Goal: Information Seeking & Learning: Check status

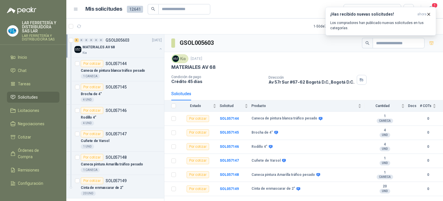
click at [105, 51] on div "Kia" at bounding box center [120, 53] width 75 height 5
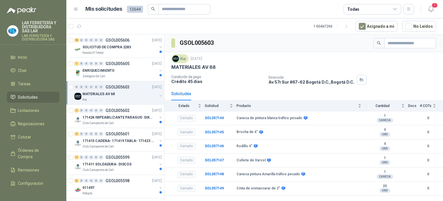
click at [122, 97] on div "Kia" at bounding box center [120, 99] width 75 height 5
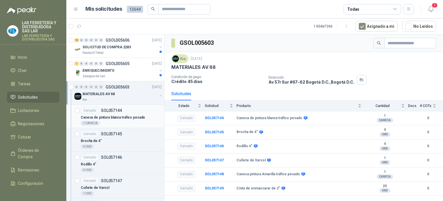
click at [113, 119] on p "Caneca de pintura blanca tráfico pesado" at bounding box center [113, 117] width 64 height 5
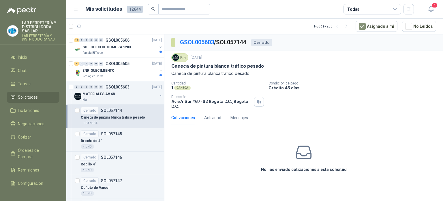
click at [308, 153] on icon at bounding box center [304, 152] width 15 height 12
click at [286, 150] on div "No has enviado cotizaciones a esta solicitud" at bounding box center [304, 158] width 279 height 58
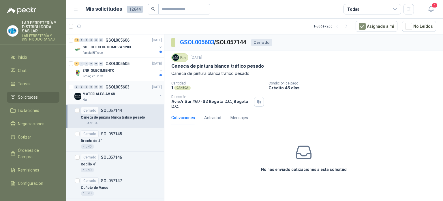
click at [108, 92] on p "MATERIALES AV 68" at bounding box center [99, 93] width 32 height 5
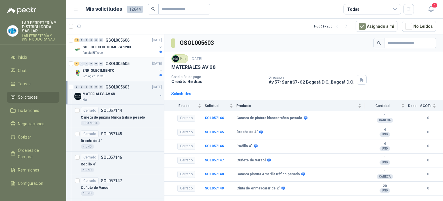
click at [112, 71] on div "ENRIQUECIMIENTO" at bounding box center [120, 70] width 75 height 7
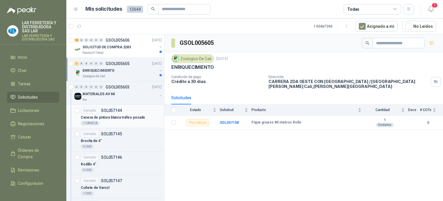
click at [125, 115] on p "Caneca de pintura blanca tráfico pesado" at bounding box center [113, 117] width 64 height 5
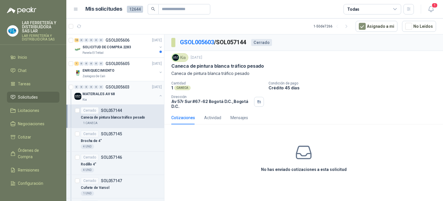
click at [122, 94] on div "MATERIALES AV 68" at bounding box center [120, 93] width 75 height 7
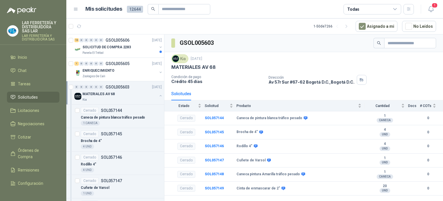
click at [158, 94] on button "button" at bounding box center [160, 95] width 5 height 5
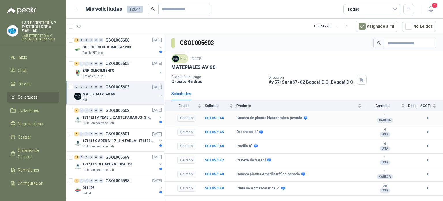
click at [189, 118] on div "Cerrado" at bounding box center [187, 118] width 18 height 7
click at [120, 52] on div "Panela El Trébol" at bounding box center [120, 53] width 75 height 5
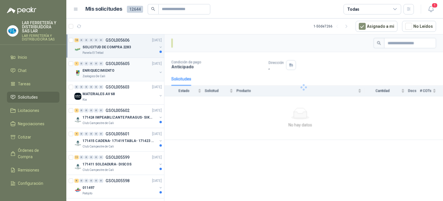
click at [125, 73] on div "ENRIQUECIMIENTO" at bounding box center [120, 70] width 75 height 7
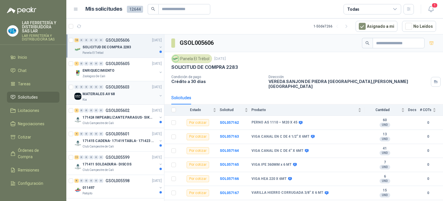
click at [121, 97] on div "MATERIALES AV 68" at bounding box center [120, 93] width 75 height 7
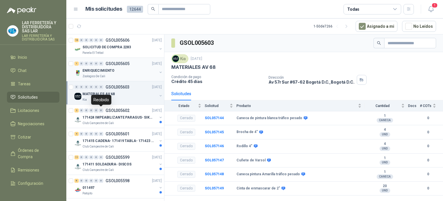
click at [114, 76] on div "Zoologico De Cali" at bounding box center [120, 76] width 75 height 5
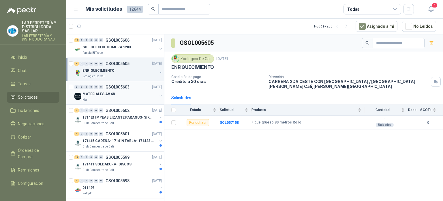
click at [129, 93] on div "MATERIALES AV 68" at bounding box center [120, 93] width 75 height 7
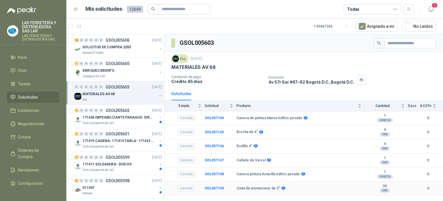
click at [271, 188] on b "Cinta de enmascarar de 2"" at bounding box center [259, 188] width 44 height 5
click at [193, 185] on div "Cerrado" at bounding box center [187, 187] width 18 height 7
click at [182, 174] on div "Cerrado" at bounding box center [187, 174] width 18 height 7
click at [181, 157] on div "Cerrado" at bounding box center [187, 159] width 18 height 7
drag, startPoint x: 179, startPoint y: 144, endPoint x: 179, endPoint y: 139, distance: 4.9
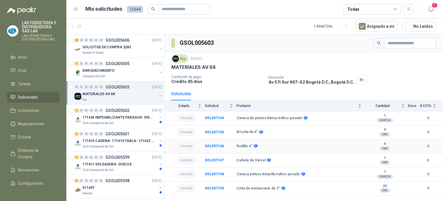
click at [180, 144] on div "Cerrado" at bounding box center [187, 146] width 18 height 7
click at [181, 130] on div "Cerrado" at bounding box center [187, 131] width 18 height 7
click at [183, 115] on div "Cerrado" at bounding box center [187, 118] width 18 height 7
click at [117, 122] on div "Club Campestre de Cali" at bounding box center [120, 123] width 75 height 5
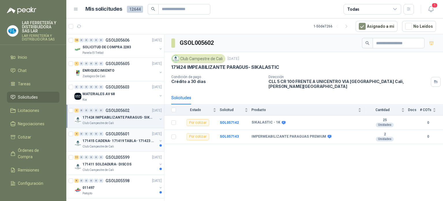
click at [121, 136] on div "4 0 0 0 0 0 GSOL005601 23/09/25" at bounding box center [118, 133] width 89 height 7
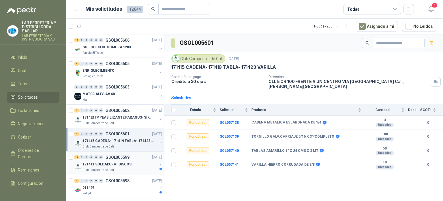
click at [129, 161] on div "171411 SOLDADURA- DISCOS" at bounding box center [120, 163] width 75 height 7
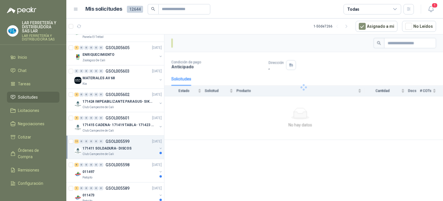
scroll to position [29, 0]
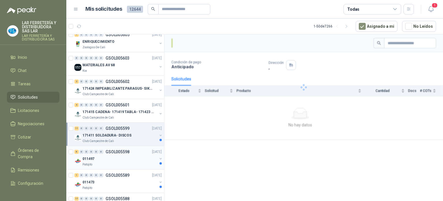
click at [136, 153] on div "6 0 0 0 0 0 GSOL005598 23/09/25" at bounding box center [118, 151] width 89 height 7
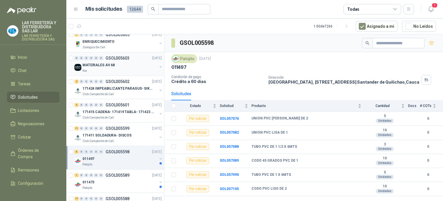
click at [124, 70] on div "Kia" at bounding box center [120, 70] width 75 height 5
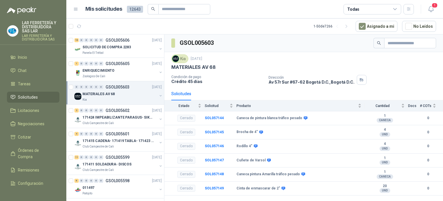
click at [109, 96] on p "MATERIALES AV 68" at bounding box center [99, 93] width 32 height 5
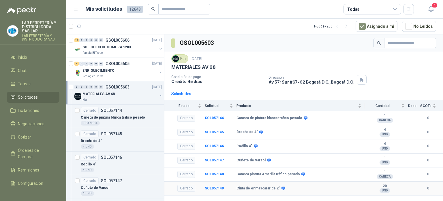
click at [186, 191] on td "Cerrado" at bounding box center [185, 188] width 40 height 14
drag, startPoint x: 216, startPoint y: 188, endPoint x: 234, endPoint y: 188, distance: 17.9
click at [216, 188] on b "SOL057149" at bounding box center [214, 188] width 19 height 4
click at [251, 178] on td "Caneca pintura Amarilla tráfico pesado" at bounding box center [301, 174] width 128 height 14
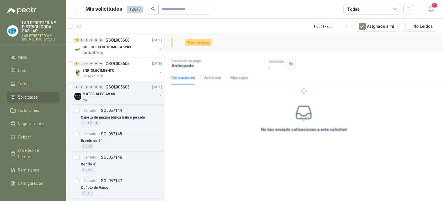
click at [247, 155] on div "Por cotizar Condición de pago Anticipado Dirección , Cotizaciones Actividad Men…" at bounding box center [304, 118] width 279 height 168
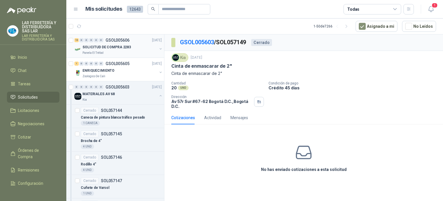
click at [98, 47] on p "SOLICITUD DE COMPRA 2283" at bounding box center [107, 46] width 48 height 5
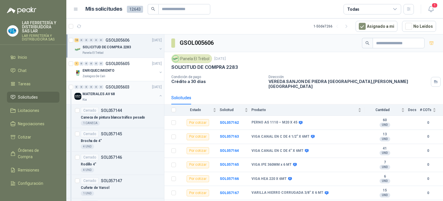
click at [158, 95] on button "button" at bounding box center [160, 95] width 5 height 5
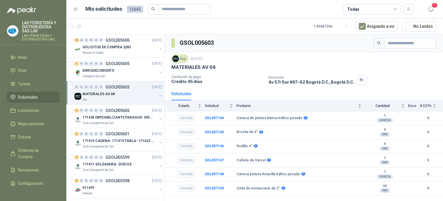
click at [182, 26] on article "1 - 50 de 7266 Asignado a mi No Leídos" at bounding box center [254, 26] width 377 height 16
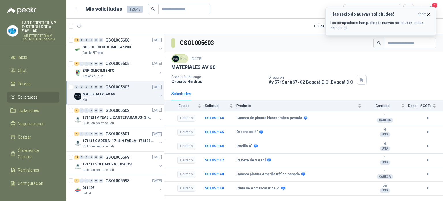
click at [379, 23] on p "Los compradores han publicado nuevas solicitudes en tus categorías." at bounding box center [381, 25] width 101 height 10
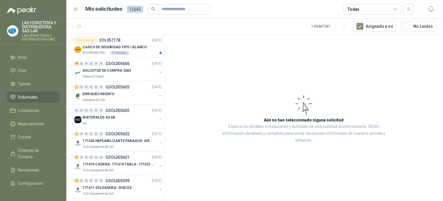
click at [368, 8] on div "Todas" at bounding box center [373, 9] width 58 height 10
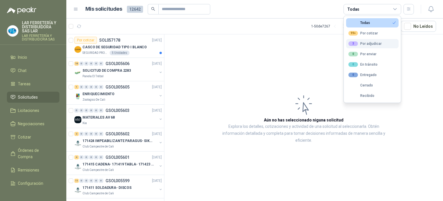
click at [367, 45] on div "3 Por adjudicar" at bounding box center [365, 43] width 33 height 5
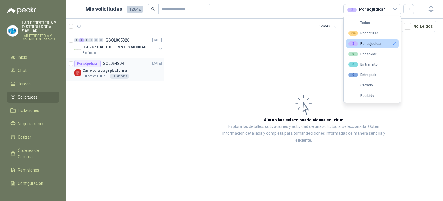
click at [139, 72] on div "Carro para carga plataforma" at bounding box center [122, 70] width 79 height 7
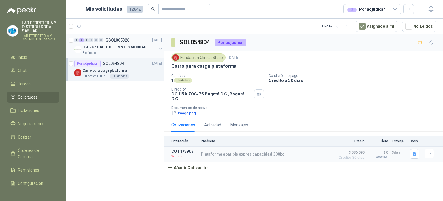
click at [133, 50] on div "051539 : CABLE DIFERENTES MEDIDAS" at bounding box center [120, 47] width 75 height 7
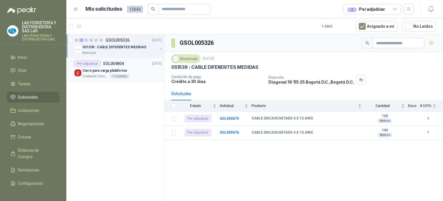
click at [144, 72] on div "Carro para carga plataforma" at bounding box center [122, 70] width 79 height 7
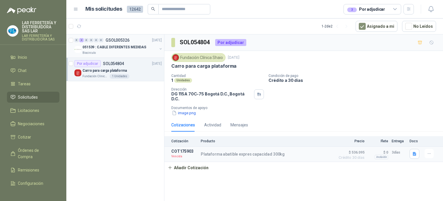
click at [137, 46] on p "051539 : CABLE DIFERENTES MEDIDAS" at bounding box center [115, 46] width 64 height 5
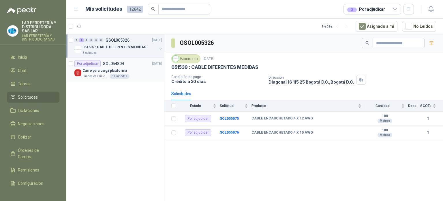
click at [140, 69] on div "Carro para carga plataforma" at bounding box center [122, 70] width 79 height 7
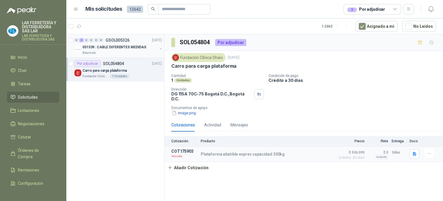
click at [135, 44] on div "051539 : CABLE DIFERENTES MEDIDAS" at bounding box center [120, 47] width 75 height 7
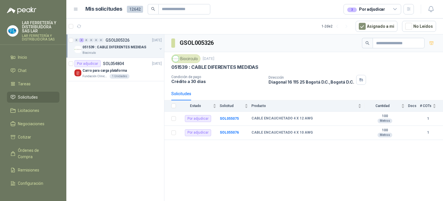
click at [360, 9] on div "3 Por adjudicar" at bounding box center [367, 9] width 38 height 6
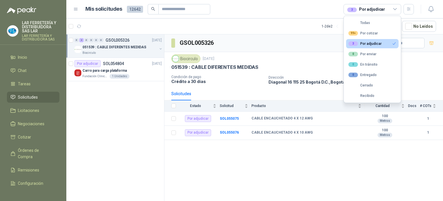
click at [357, 43] on div "3" at bounding box center [354, 43] width 10 height 5
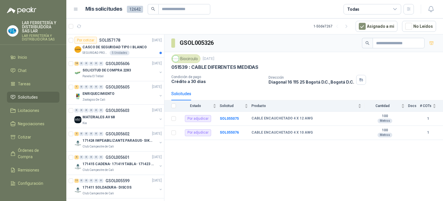
click at [372, 6] on div "Todas" at bounding box center [373, 9] width 58 height 10
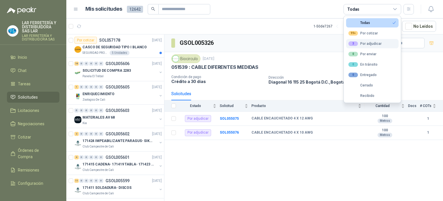
click at [366, 47] on button "3 Por adjudicar" at bounding box center [372, 43] width 53 height 9
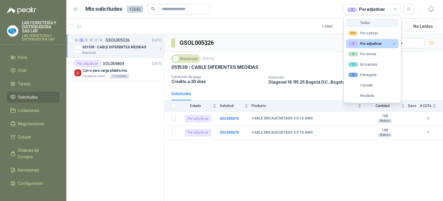
click at [362, 23] on div "Todas" at bounding box center [360, 23] width 22 height 4
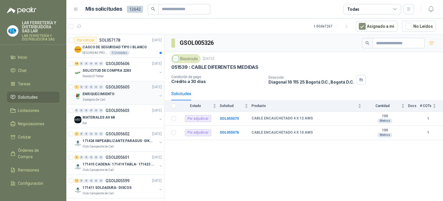
click at [106, 91] on p "ENRIQUECIMIENTO" at bounding box center [99, 93] width 32 height 5
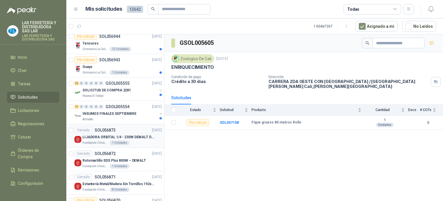
scroll to position [664, 0]
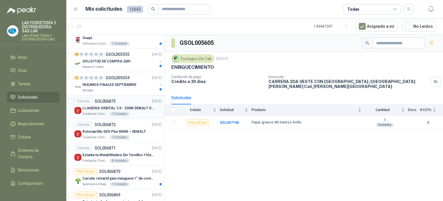
click at [136, 113] on div "Fundación Clínica Shaio 1 Unidades" at bounding box center [122, 113] width 79 height 5
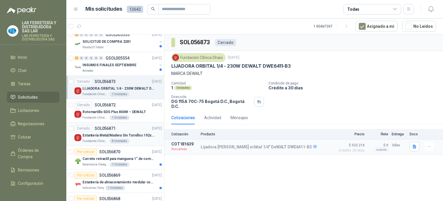
scroll to position [693, 0]
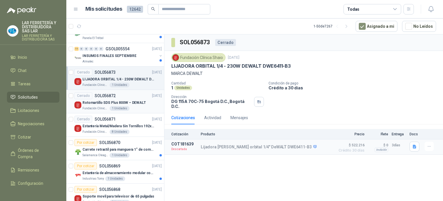
click at [131, 100] on p "Rotomartillo SDS Plus 800W – DEWALT" at bounding box center [115, 102] width 64 height 5
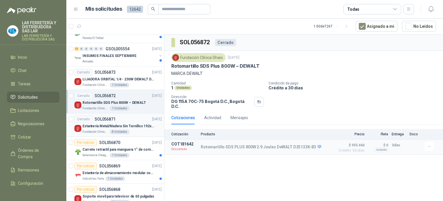
click at [134, 123] on p "Estantería Metal/Madera Sin Tornillos 192x100x50 cm 5 Niveles Gris" at bounding box center [119, 125] width 72 height 5
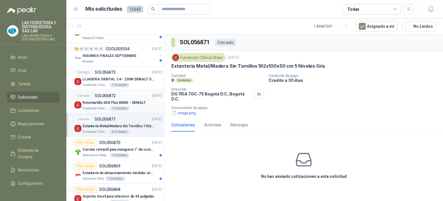
click at [135, 106] on div "Fundación Clínica Shaio 1 Unidades" at bounding box center [122, 108] width 79 height 5
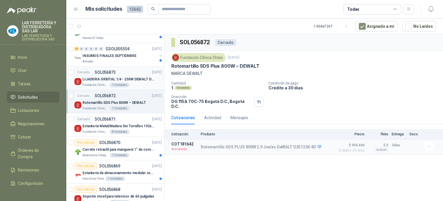
click at [131, 83] on div "Fundación Clínica Shaio 1 Unidades" at bounding box center [122, 85] width 79 height 5
click at [137, 99] on div "Rotomartillo SDS Plus 800W – DEWALT" at bounding box center [122, 102] width 79 height 7
click at [139, 79] on p "LIJADORA ORBITAL 1/4 - 230W DEWALT DWE6411-B3" at bounding box center [119, 78] width 72 height 5
click at [132, 95] on div "Cerrado SOL056872 [DATE]" at bounding box center [117, 95] width 87 height 7
click at [133, 79] on p "LIJADORA ORBITAL 1/4 - 230W DEWALT DWE6411-B3" at bounding box center [119, 78] width 72 height 5
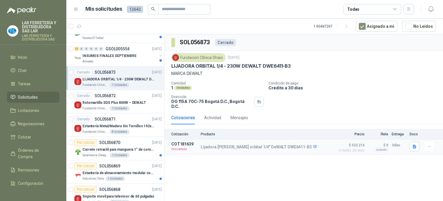
click at [300, 166] on div "SOL056873 Cerrado Fundación Clínica Shaio [DATE] LIJADORA ORBITAL 1/4 - 230W DE…" at bounding box center [304, 118] width 279 height 168
click at [131, 106] on div "Fundación Clínica Shaio 1 Unidades" at bounding box center [122, 108] width 79 height 5
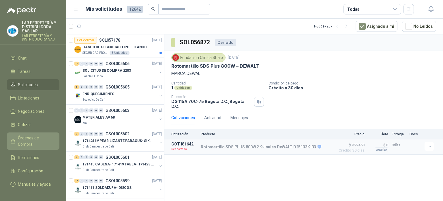
scroll to position [23, 0]
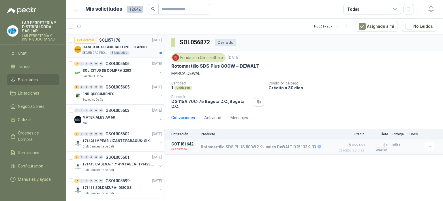
click at [139, 49] on p "CASCO DE SEGURIDAD TIPO I BLANCO" at bounding box center [115, 46] width 64 height 5
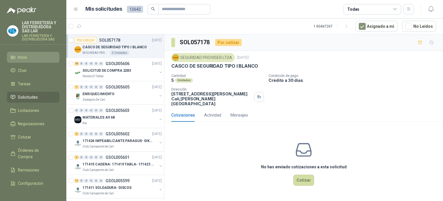
click at [26, 53] on link "Inicio" at bounding box center [33, 57] width 53 height 11
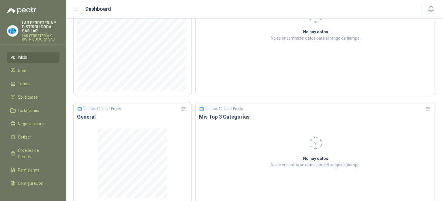
scroll to position [353, 0]
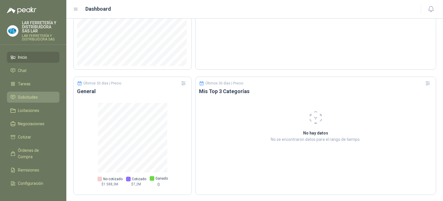
click at [23, 94] on span "Solicitudes" at bounding box center [28, 97] width 20 height 6
